Goal: Information Seeking & Learning: Learn about a topic

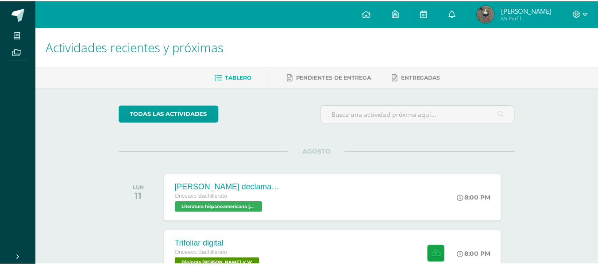
scroll to position [234, 0]
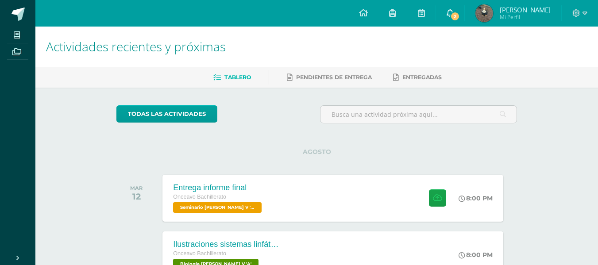
click at [455, 18] on link "2" at bounding box center [450, 13] width 28 height 27
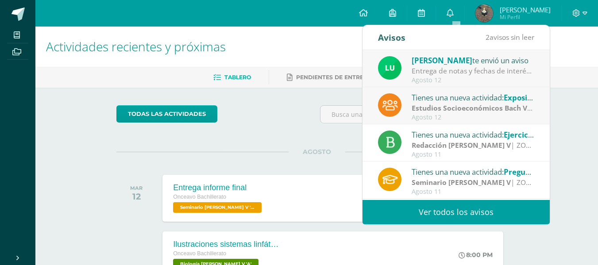
click at [471, 112] on strong "Estudios Socioeconómicos Bach V" at bounding box center [471, 108] width 121 height 10
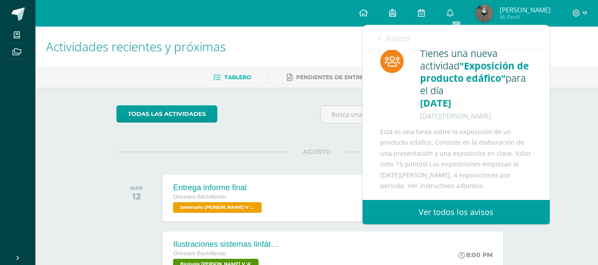
scroll to position [12, 0]
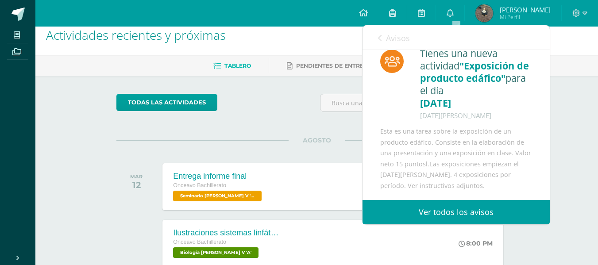
click at [399, 44] on link "Avisos" at bounding box center [394, 37] width 32 height 25
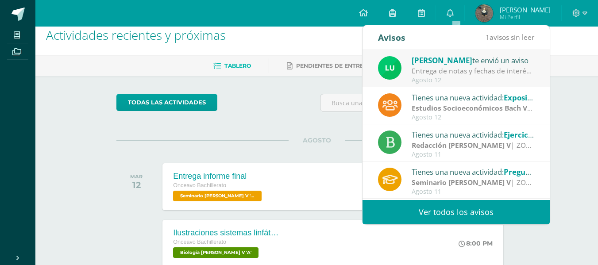
click at [480, 62] on div "Luis Morales te envió un aviso" at bounding box center [472, 60] width 123 height 12
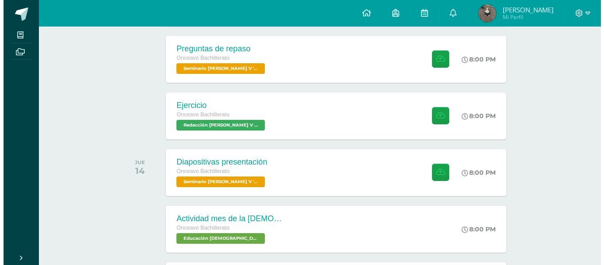
scroll to position [254, 0]
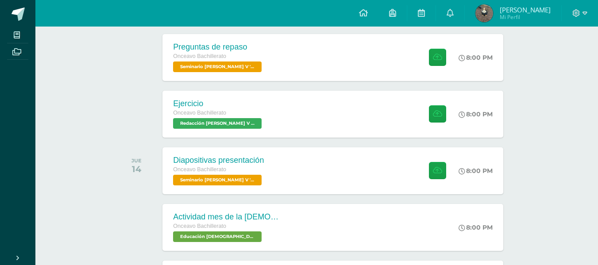
click at [566, 110] on div "Actividades recientes y próximas Tablero Pendientes de entrega Entregadas todas…" at bounding box center [316, 225] width 562 height 904
click at [346, 168] on div "Diapositivas presentación Onceavo Bachillerato Seminario Bach V 'A' 8:00 PM Dia…" at bounding box center [333, 170] width 344 height 47
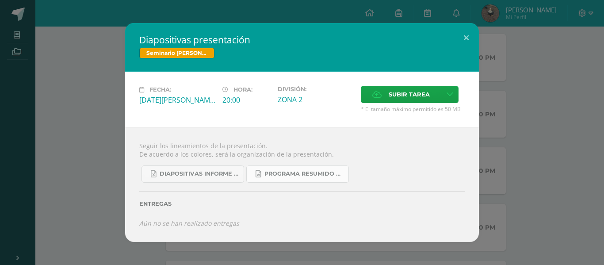
click at [346, 168] on link "Programa resumido zona 14.docx" at bounding box center [297, 173] width 103 height 17
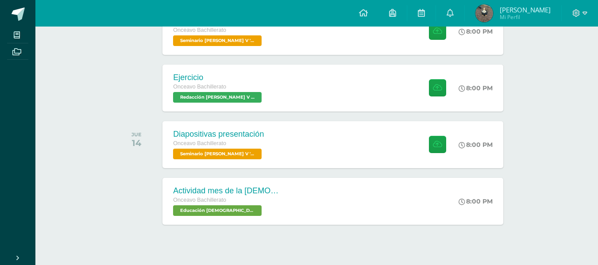
scroll to position [283, 0]
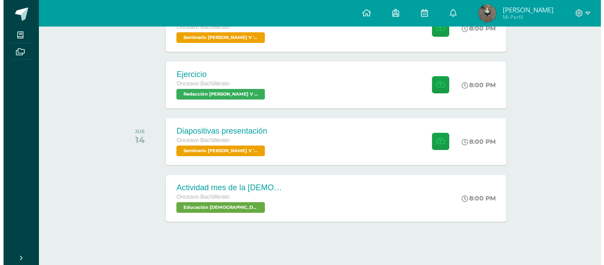
scroll to position [283, 0]
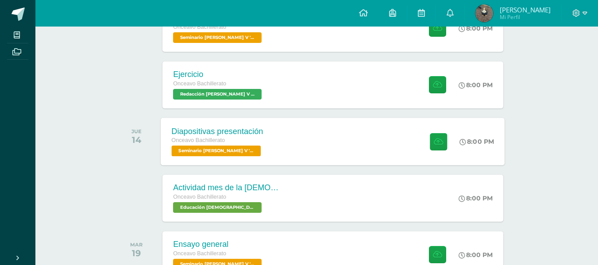
click at [330, 144] on div "Diapositivas presentación Onceavo Bachillerato Seminario Bach V 'A' 8:00 PM Dia…" at bounding box center [333, 141] width 344 height 47
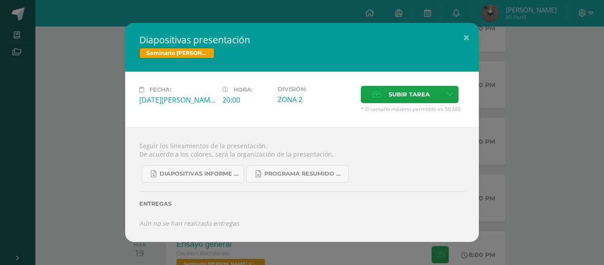
click at [333, 149] on div "Seguir los lineamientos de la presentación. De acuerdo a los colores, será la o…" at bounding box center [302, 184] width 354 height 115
